Goal: Information Seeking & Learning: Learn about a topic

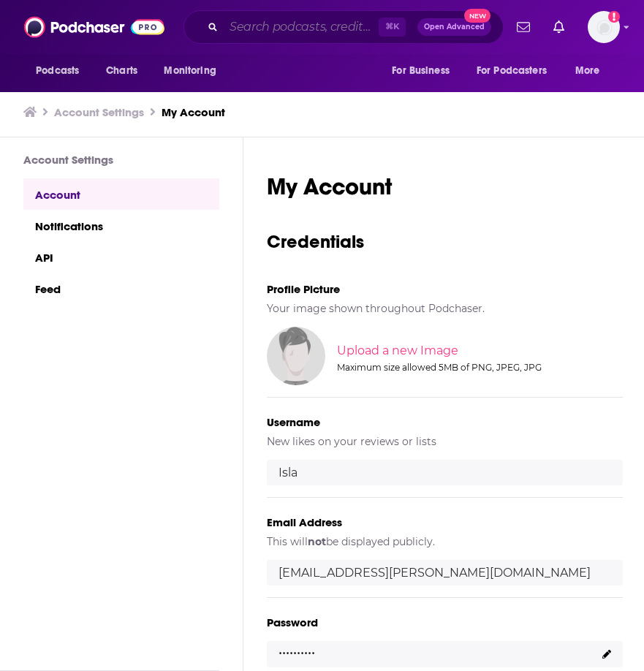
click at [263, 22] on input "Search podcasts, credits, & more..." at bounding box center [301, 26] width 155 height 23
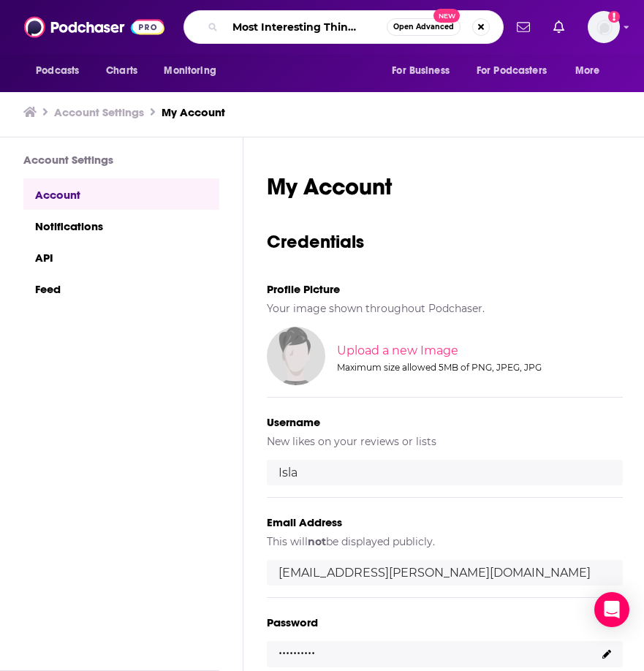
type input "The Most Interesting Thing in A.I"
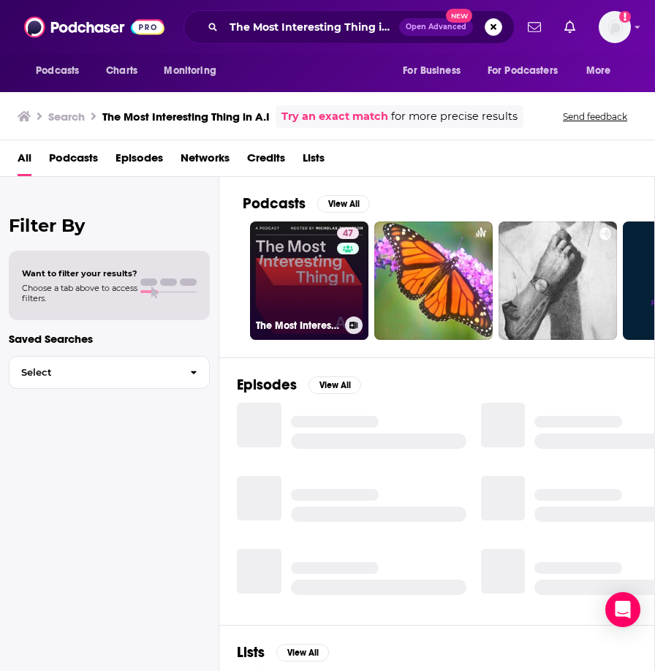
click at [301, 265] on link "47 The Most Interesting Thing in A.I." at bounding box center [309, 281] width 118 height 118
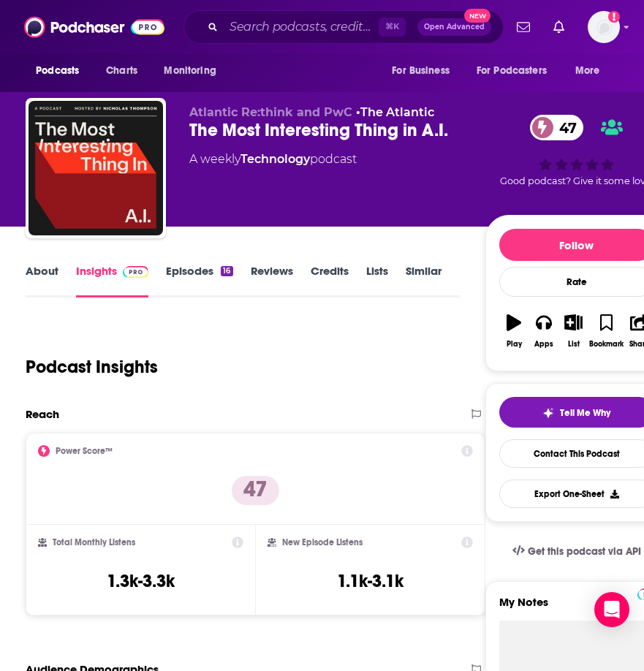
scroll to position [18, 0]
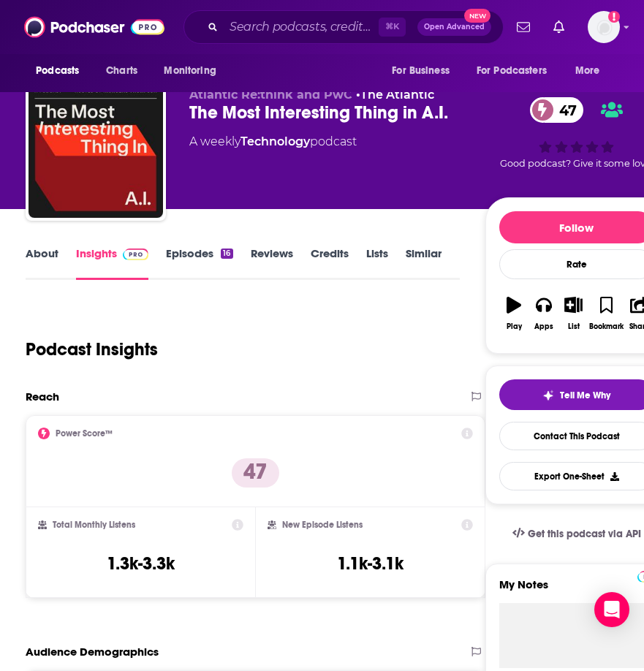
click at [50, 255] on link "About" at bounding box center [42, 264] width 33 height 34
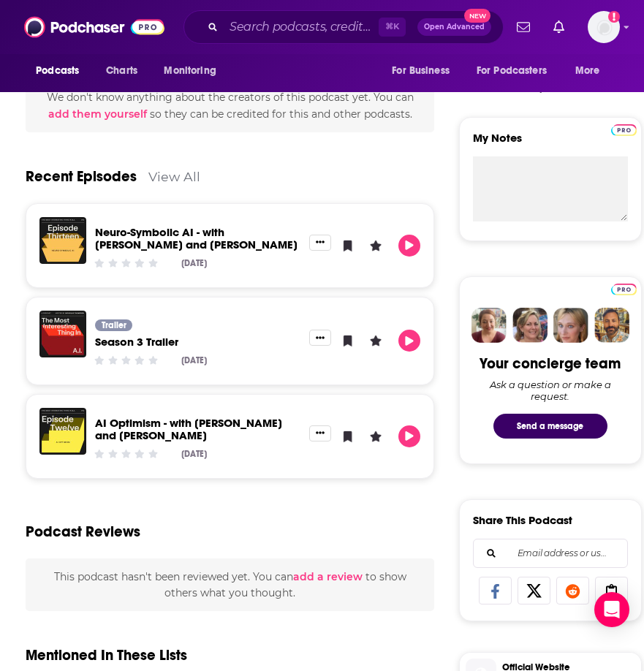
scroll to position [62, 0]
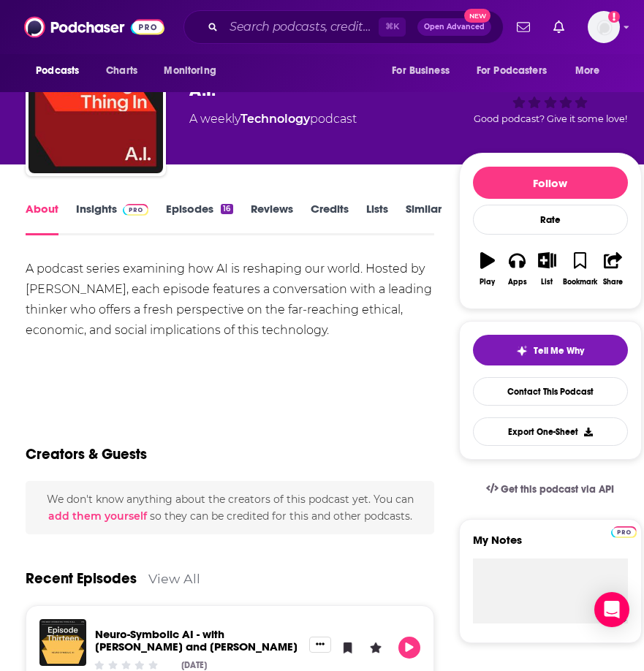
click at [107, 211] on link "Insights" at bounding box center [112, 219] width 72 height 34
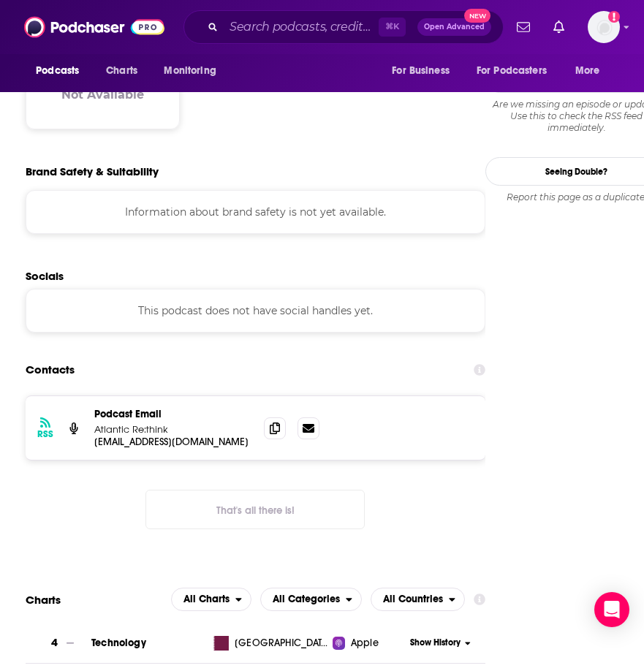
scroll to position [1252, 0]
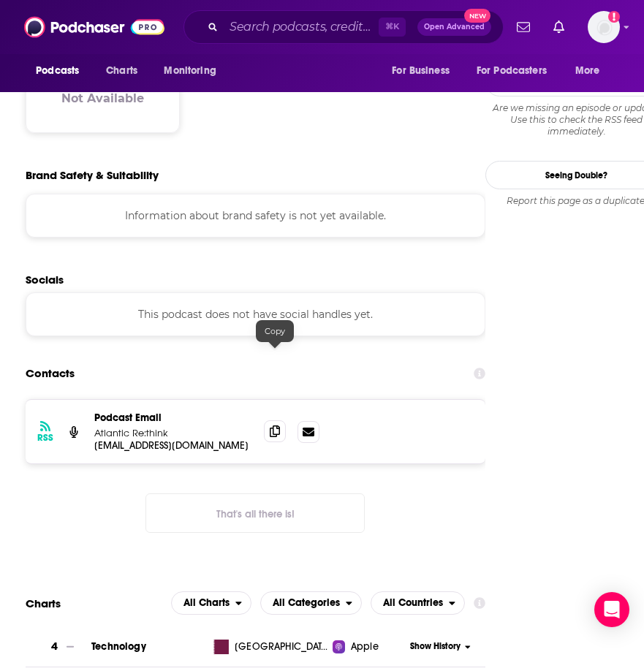
click at [274, 421] on span at bounding box center [275, 432] width 22 height 22
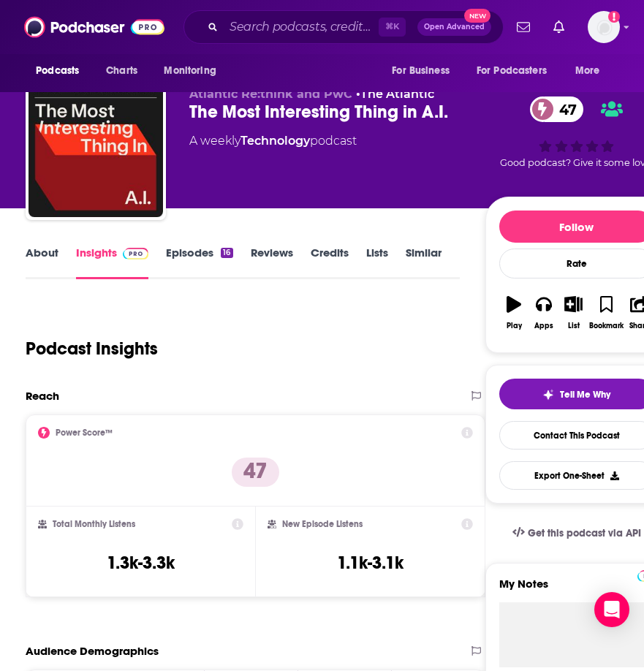
scroll to position [0, 0]
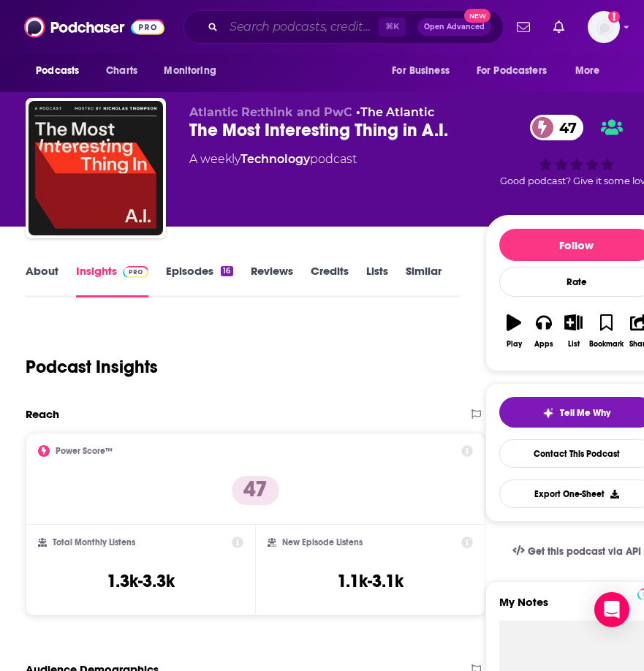
click at [264, 35] on input "Search podcasts, credits, & more..." at bounding box center [301, 26] width 155 height 23
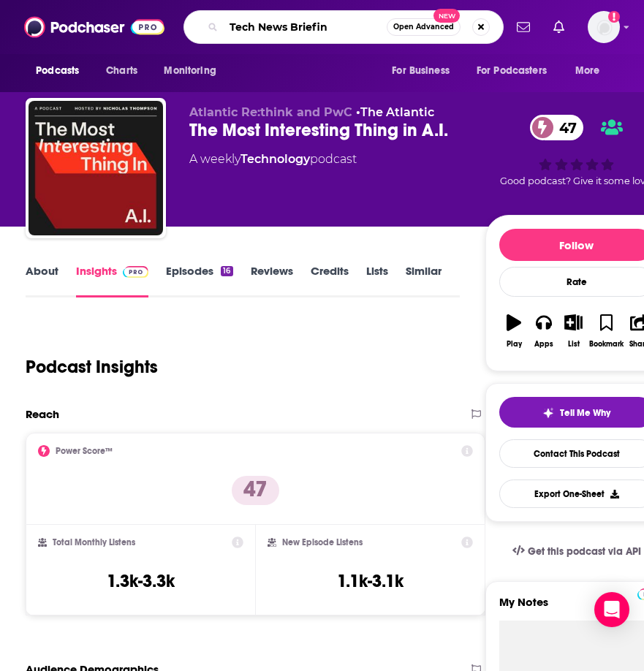
type input "Tech News Briefing"
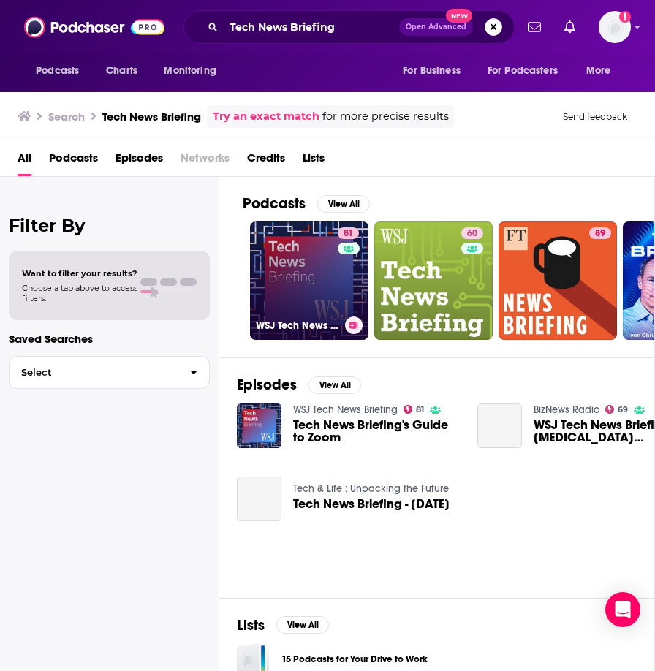
click at [289, 271] on link "81 WSJ Tech News Briefing" at bounding box center [309, 281] width 118 height 118
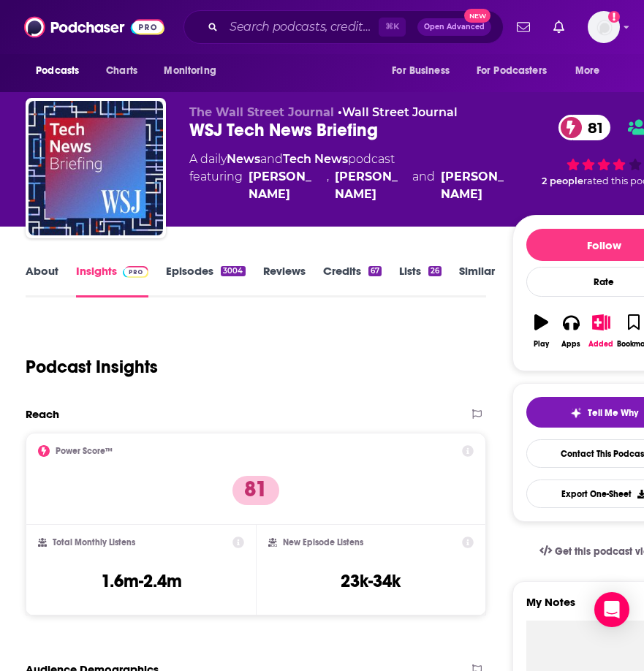
click at [166, 267] on link "Episodes 3004" at bounding box center [205, 281] width 79 height 34
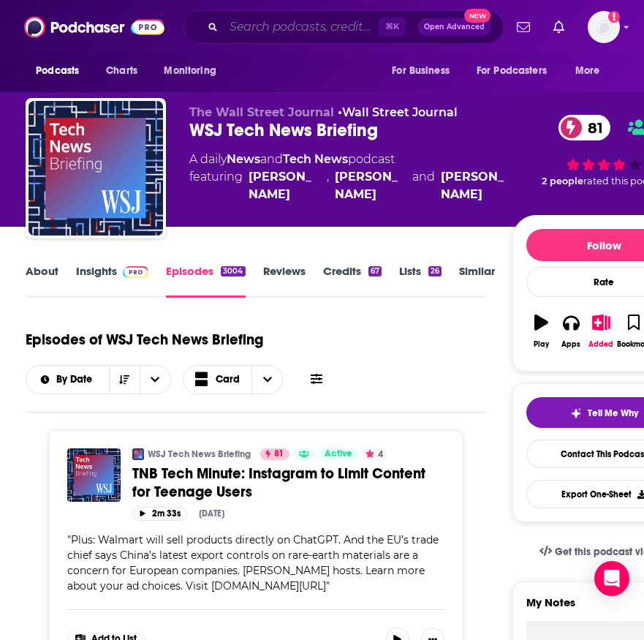
click at [277, 31] on input "Search podcasts, credits, & more..." at bounding box center [301, 26] width 155 height 23
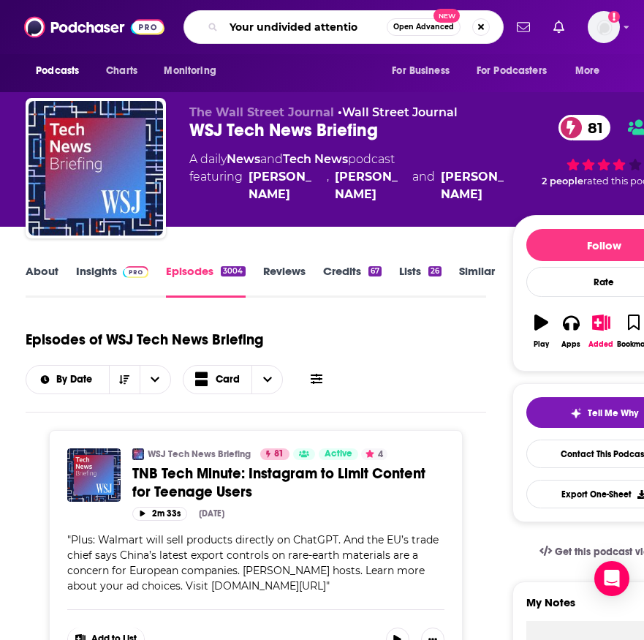
type input "Your undivided attention"
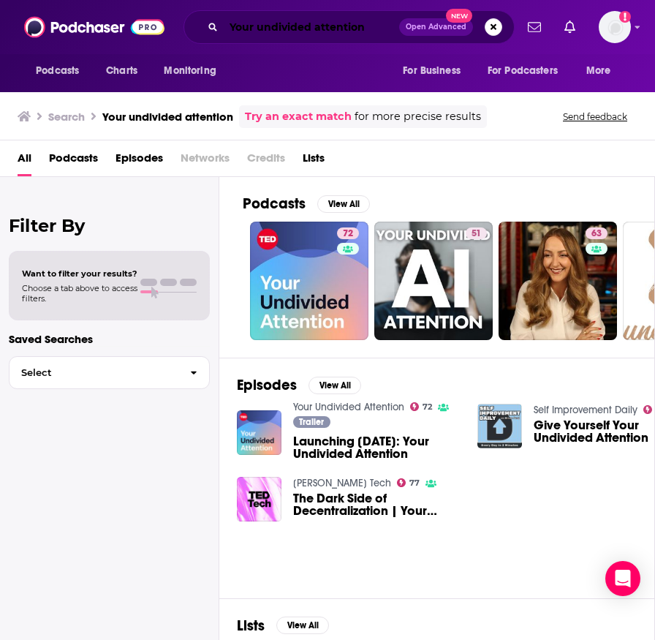
click at [284, 26] on input "Your undivided attention" at bounding box center [312, 26] width 176 height 23
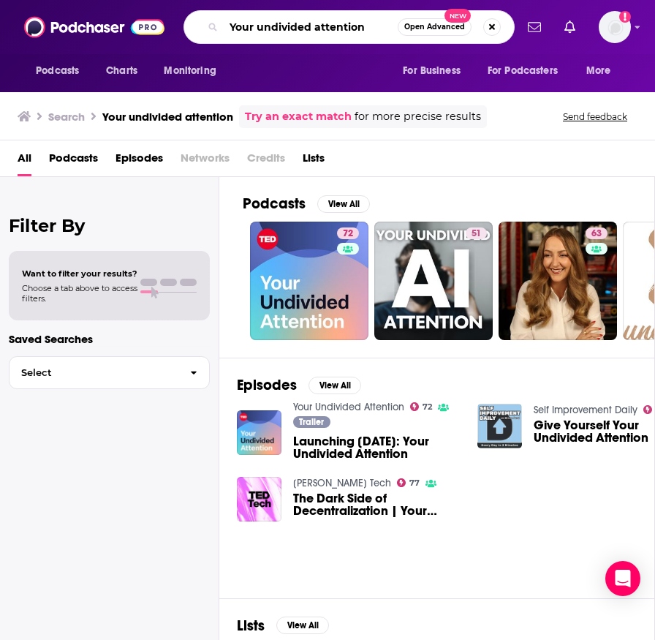
click at [284, 26] on input "Your undivided attention" at bounding box center [311, 26] width 174 height 23
type input "FT tech tonic"
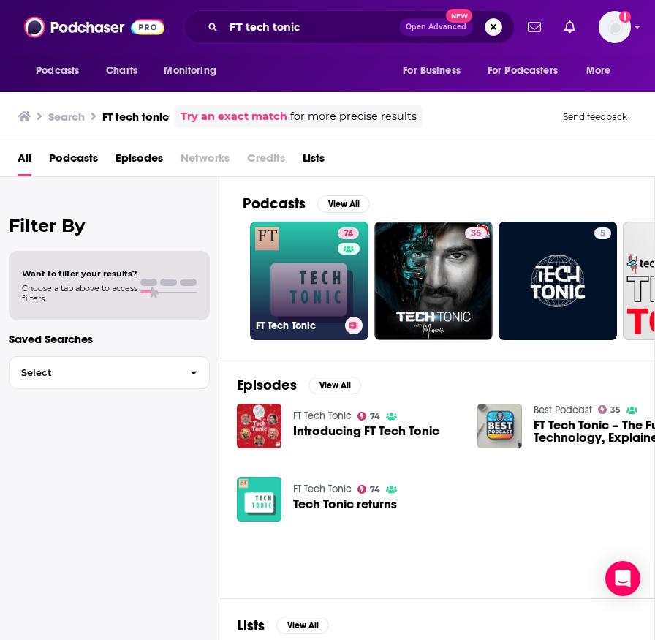
click at [302, 260] on link "74 FT Tech Tonic" at bounding box center [309, 281] width 118 height 118
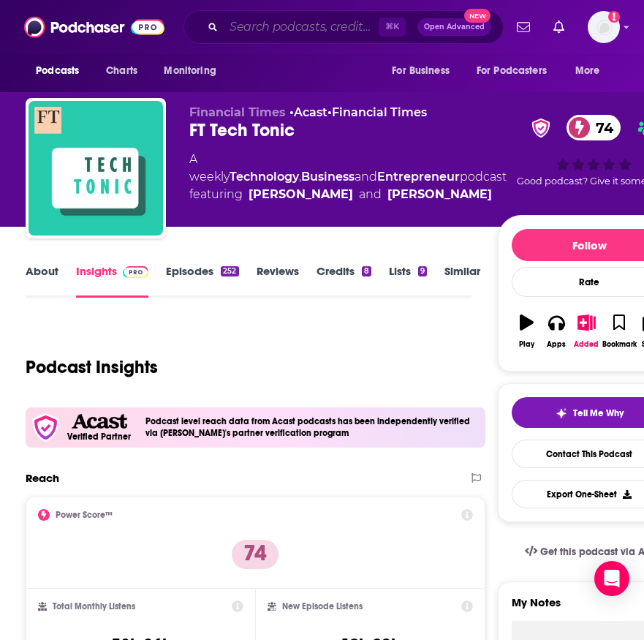
click at [269, 24] on input "Search podcasts, credits, & more..." at bounding box center [301, 26] width 155 height 23
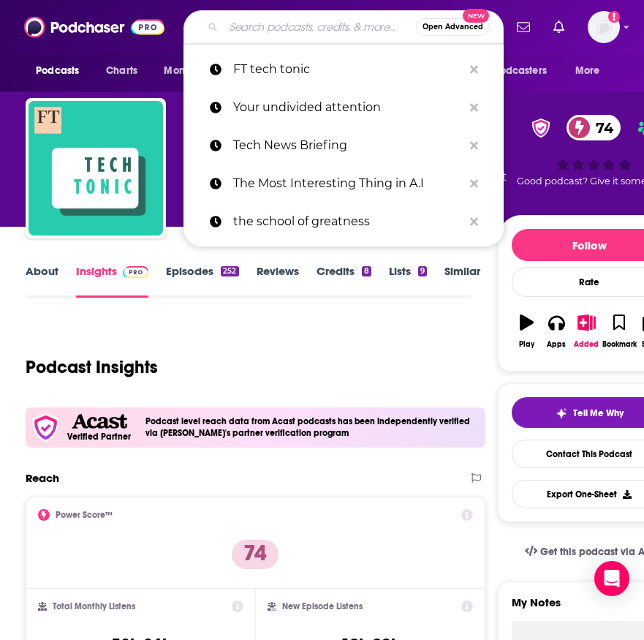
click at [269, 24] on input "Search podcasts, credits, & more..." at bounding box center [320, 26] width 192 height 23
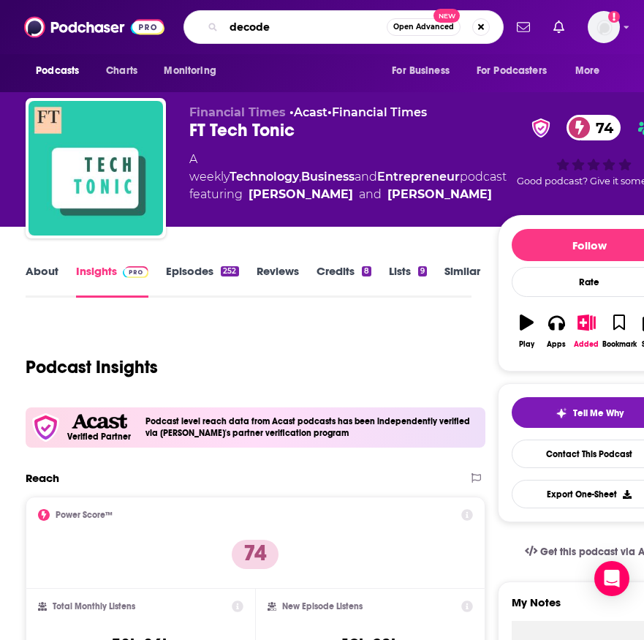
type input "decoder"
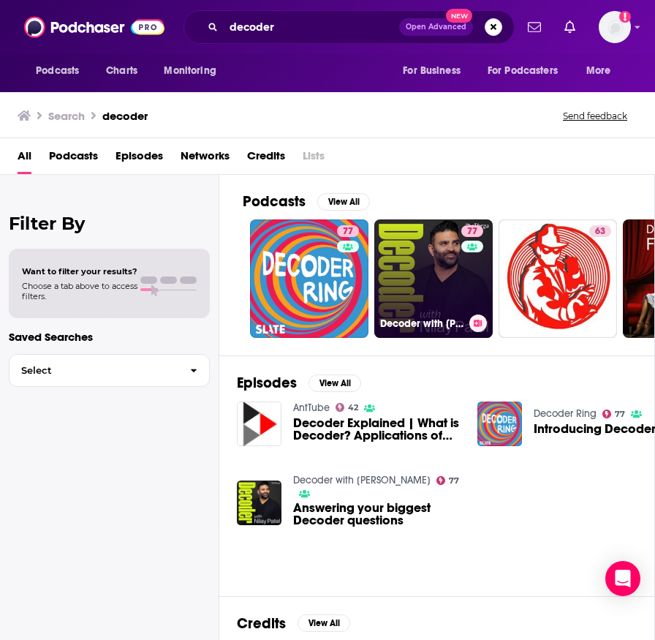
click at [430, 284] on link "77 Decoder with [PERSON_NAME]" at bounding box center [434, 278] width 118 height 118
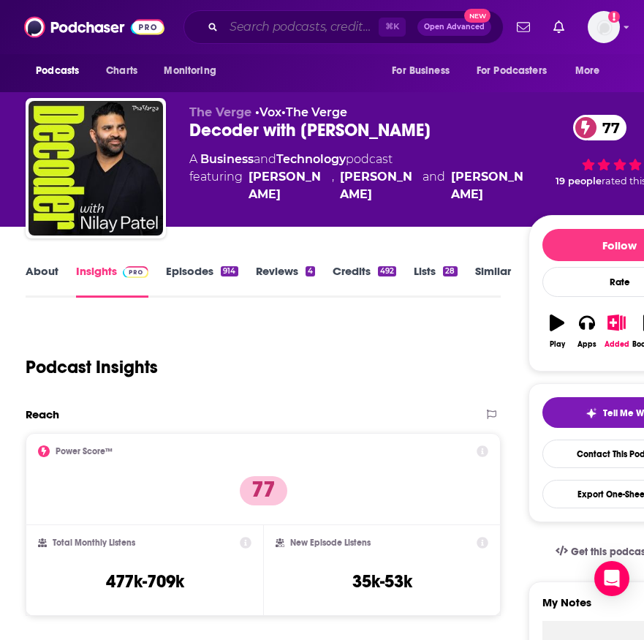
click at [305, 25] on input "Search podcasts, credits, & more..." at bounding box center [301, 26] width 155 height 23
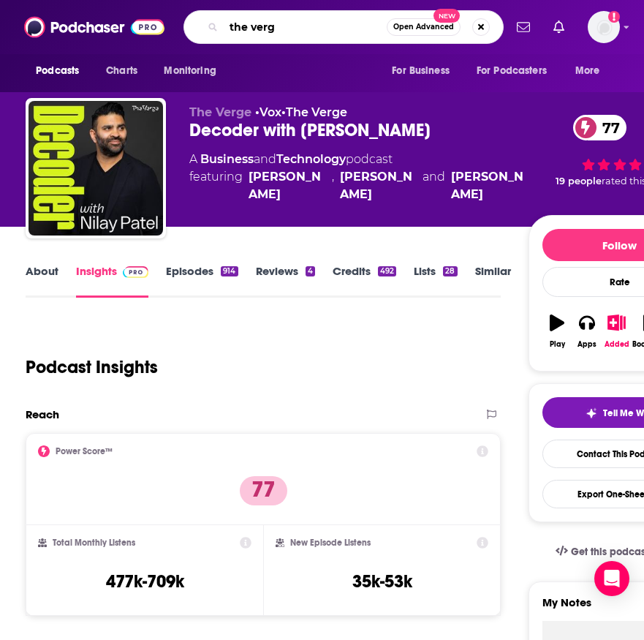
type input "the verge"
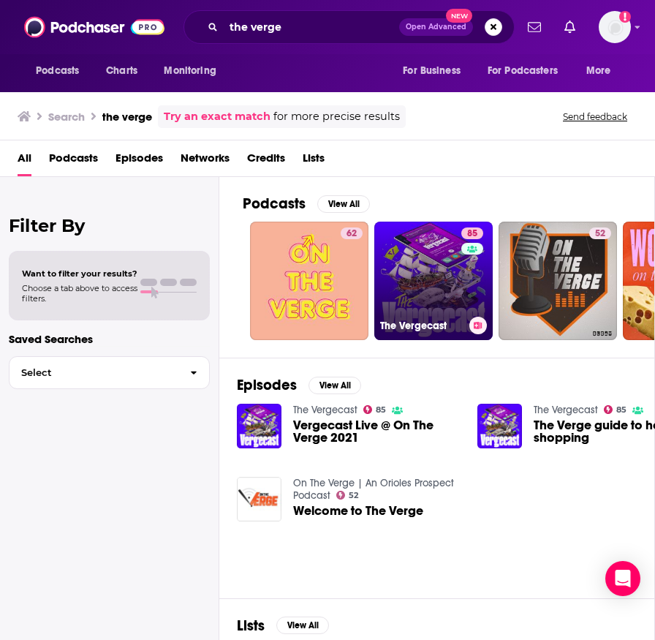
click at [455, 275] on link "85 The Vergecast" at bounding box center [434, 281] width 118 height 118
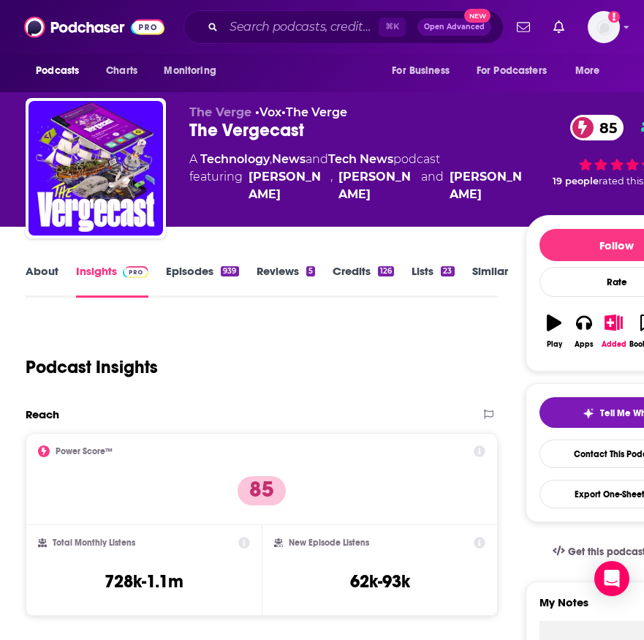
click at [48, 272] on link "About" at bounding box center [42, 281] width 33 height 34
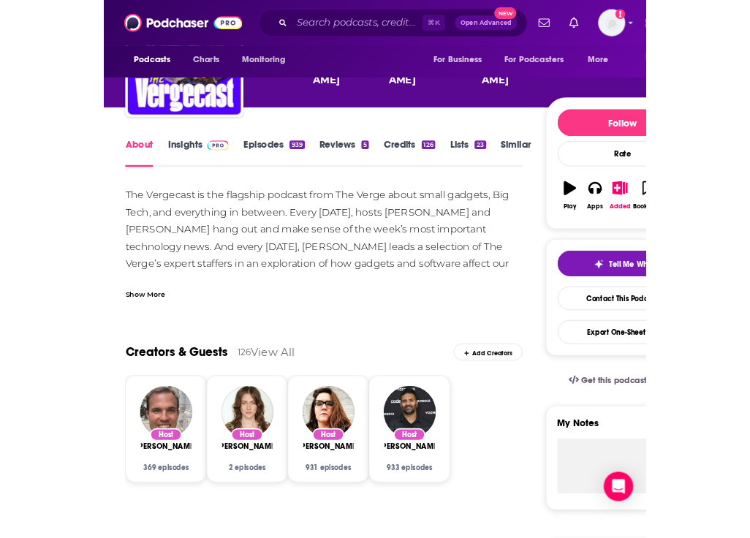
scroll to position [104, 0]
